Goal: Transaction & Acquisition: Purchase product/service

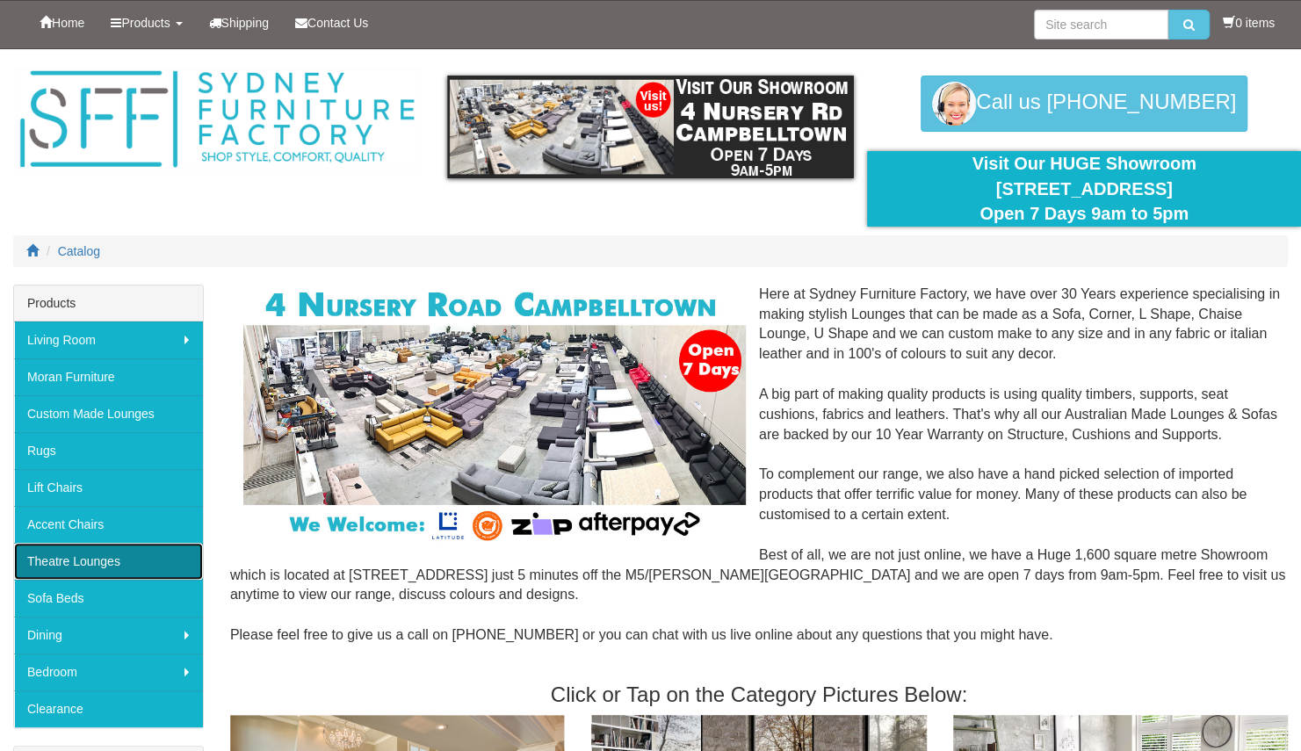
click at [109, 554] on link "Theatre Lounges" at bounding box center [108, 561] width 189 height 37
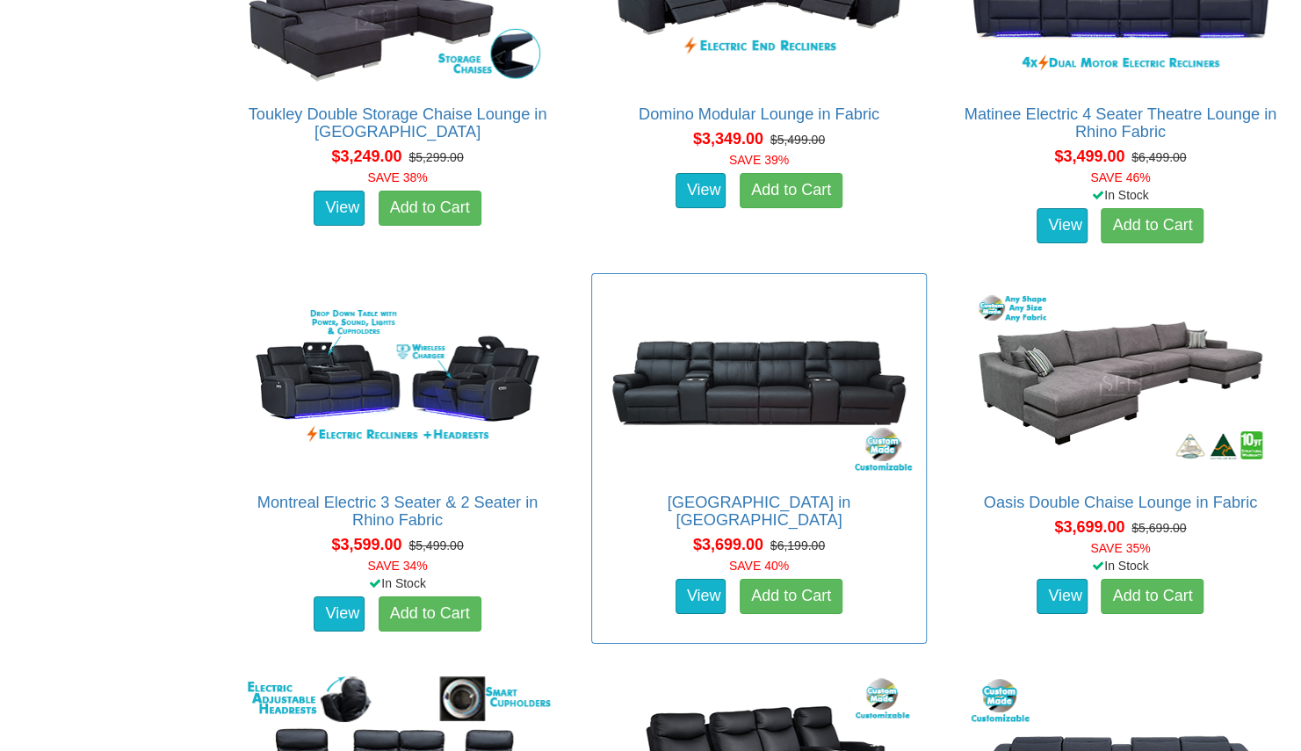
scroll to position [2988, 0]
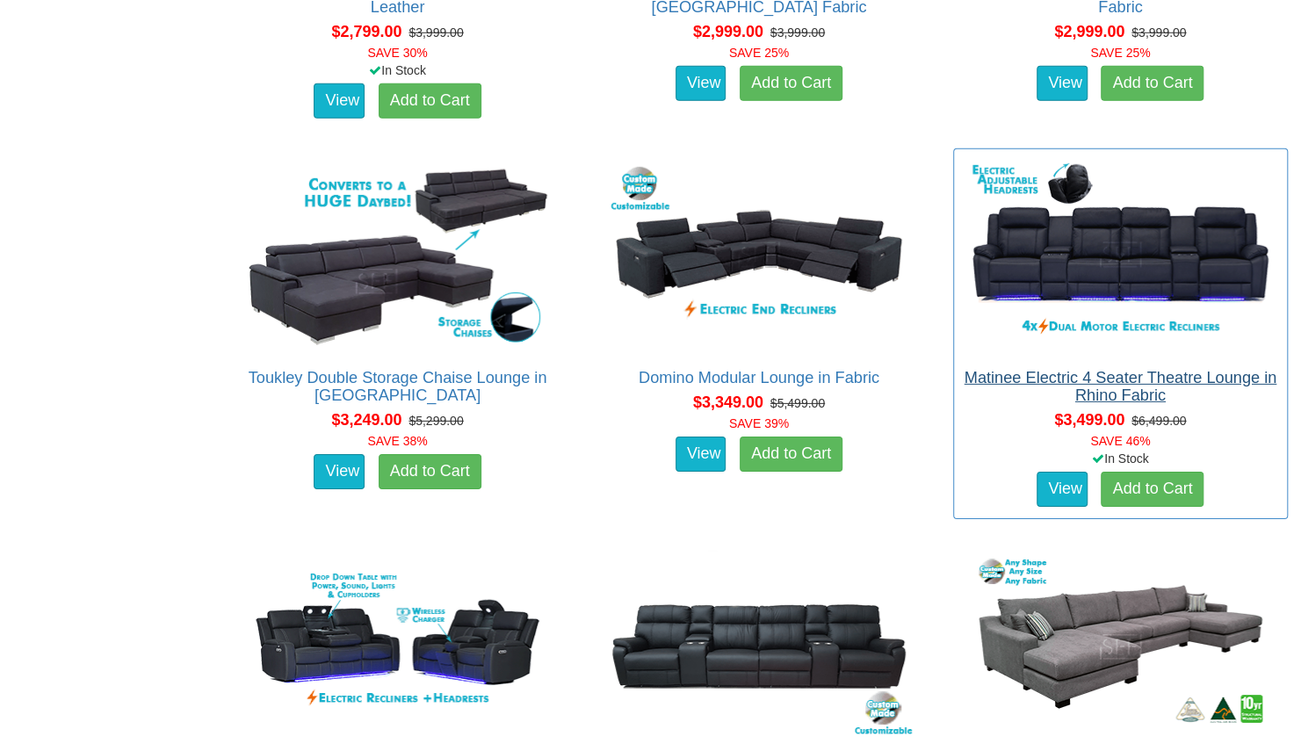
click at [1174, 361] on div "Matinee Electric 4 Seater Theatre Lounge in Rhino Fabric Advertised Price is fo…" at bounding box center [1120, 334] width 335 height 371
click at [1179, 371] on link "Matinee Electric 4 Seater Theatre Lounge in Rhino Fabric" at bounding box center [1120, 386] width 313 height 35
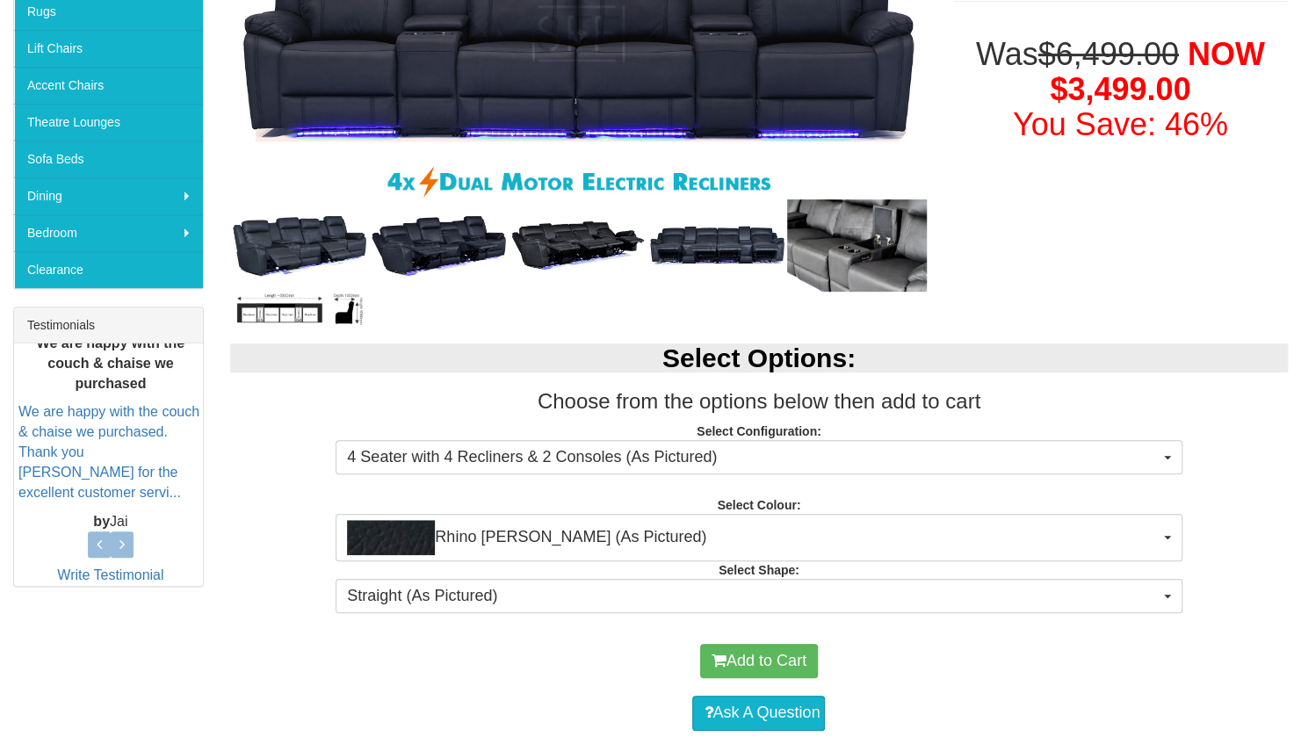
scroll to position [264, 0]
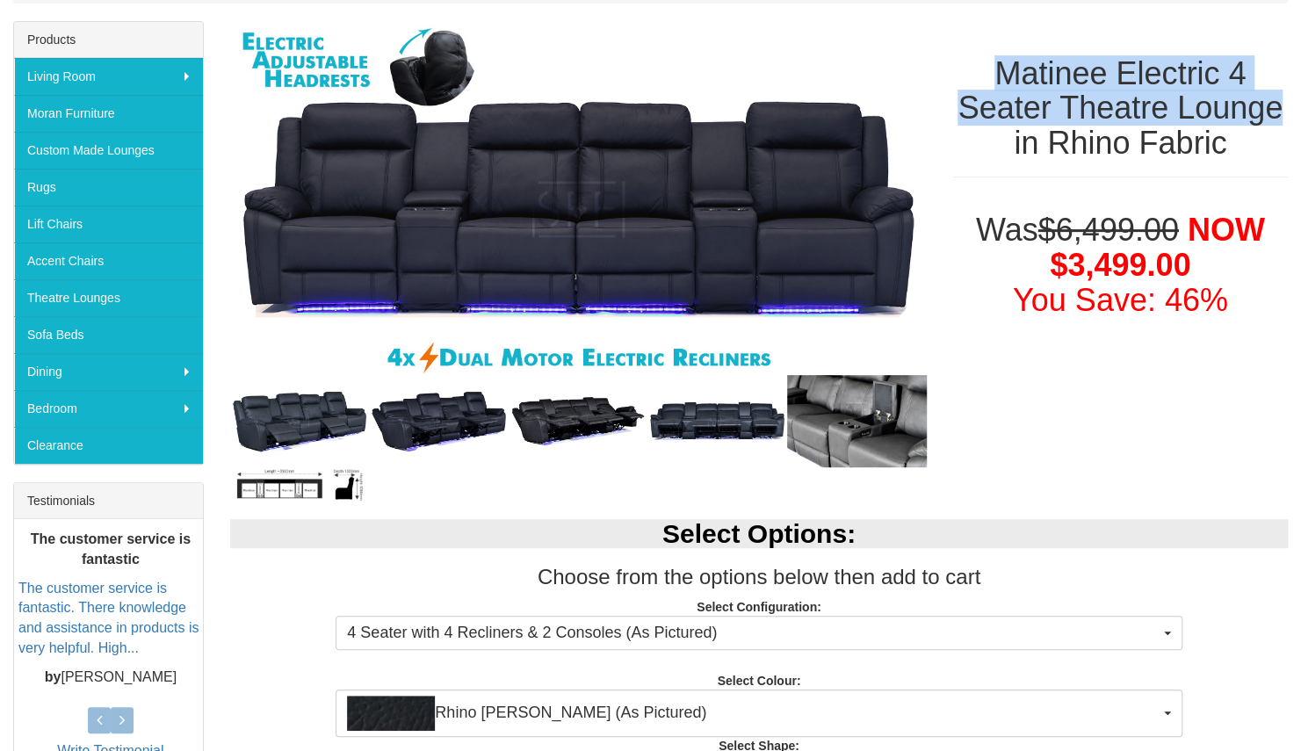
drag, startPoint x: 1003, startPoint y: 74, endPoint x: 1275, endPoint y: 118, distance: 275.1
click at [1275, 118] on h1 "Matinee Electric 4 Seater Theatre Lounge in Rhino Fabric" at bounding box center [1120, 108] width 335 height 105
copy h1 "Matinee Electric 4 [GEOGRAPHIC_DATA]"
